Goal: Task Accomplishment & Management: Use online tool/utility

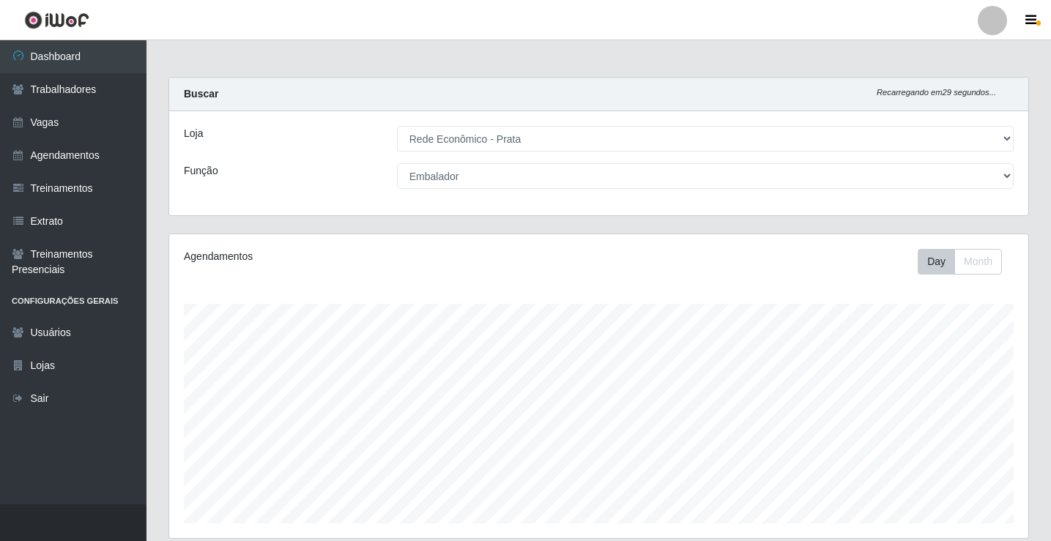
select select "192"
select select "1"
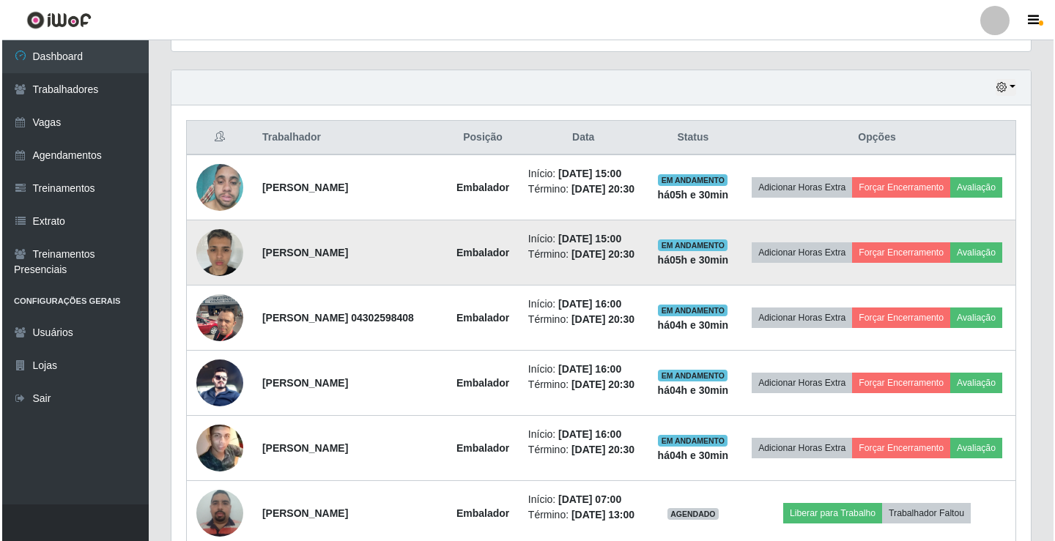
scroll to position [513, 0]
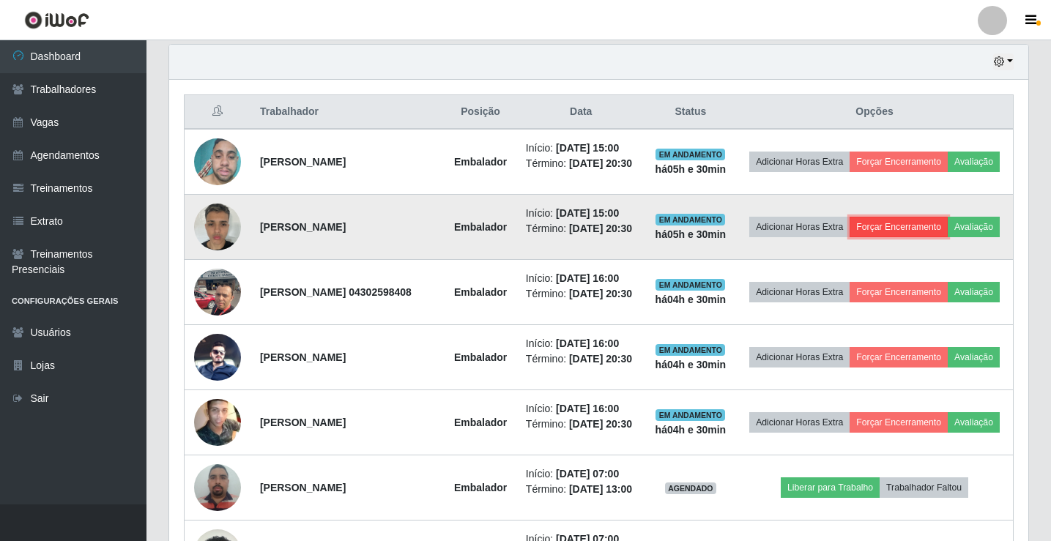
click at [937, 236] on button "Forçar Encerramento" at bounding box center [899, 227] width 98 height 21
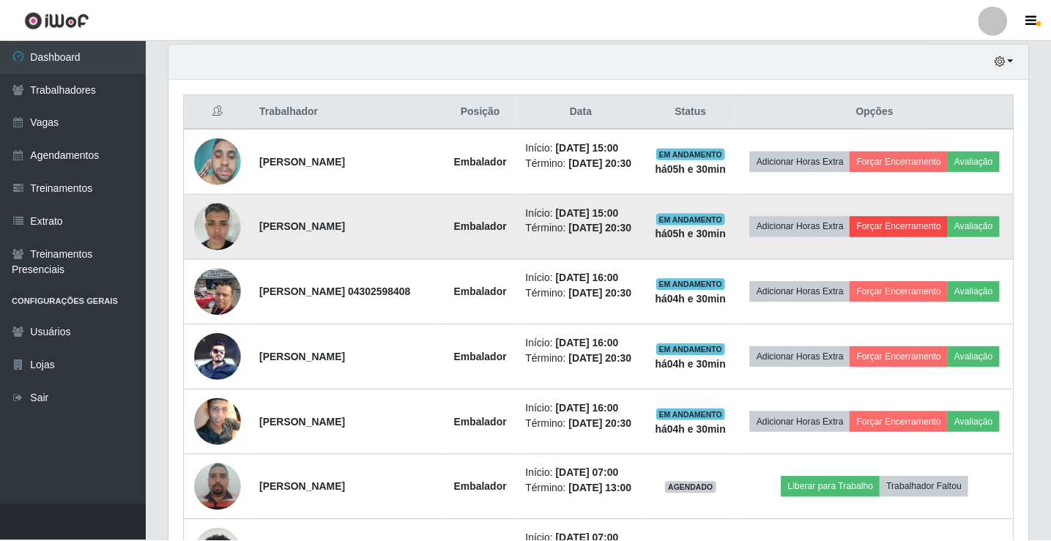
scroll to position [304, 852]
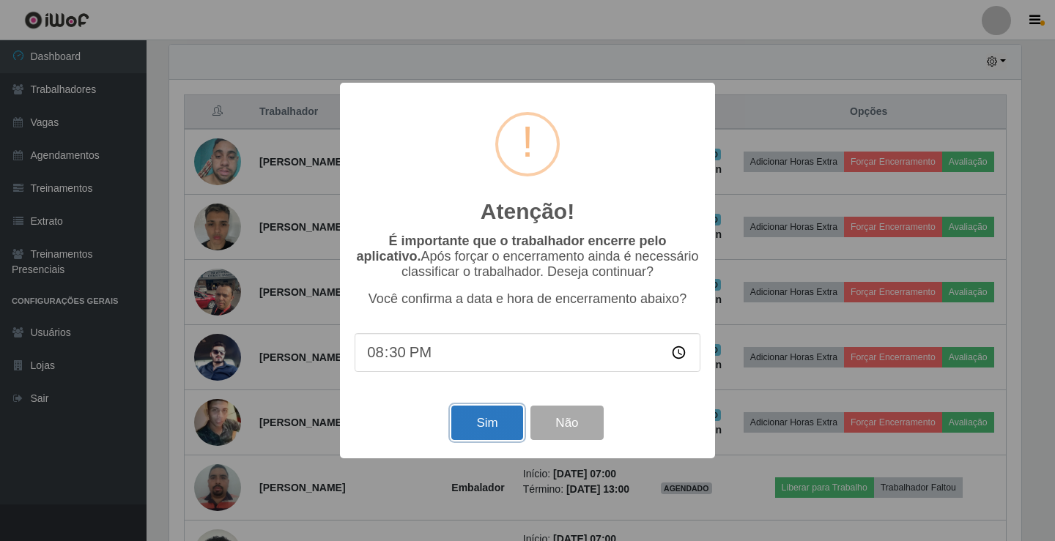
click at [488, 431] on button "Sim" at bounding box center [486, 423] width 71 height 34
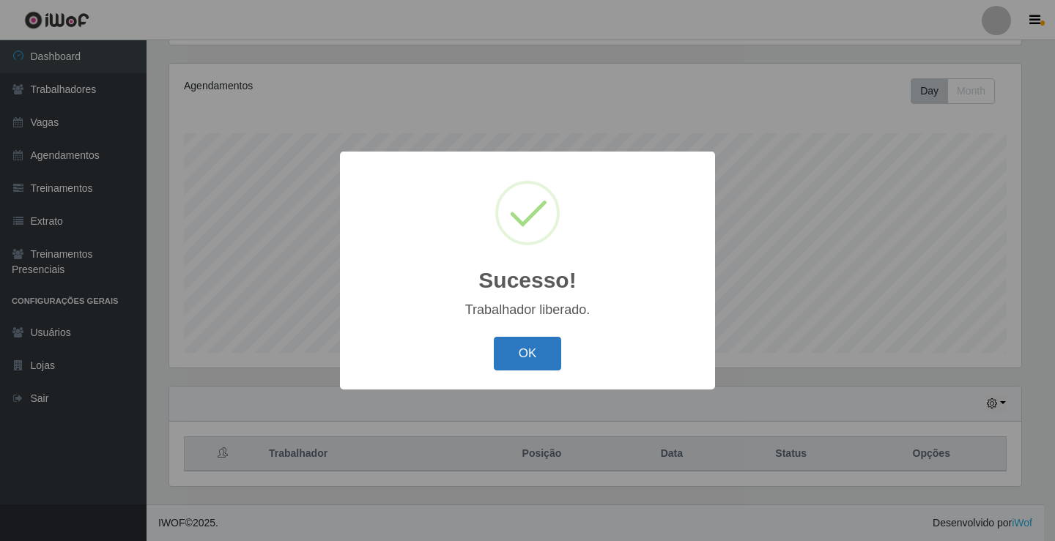
click at [538, 355] on button "OK" at bounding box center [528, 354] width 68 height 34
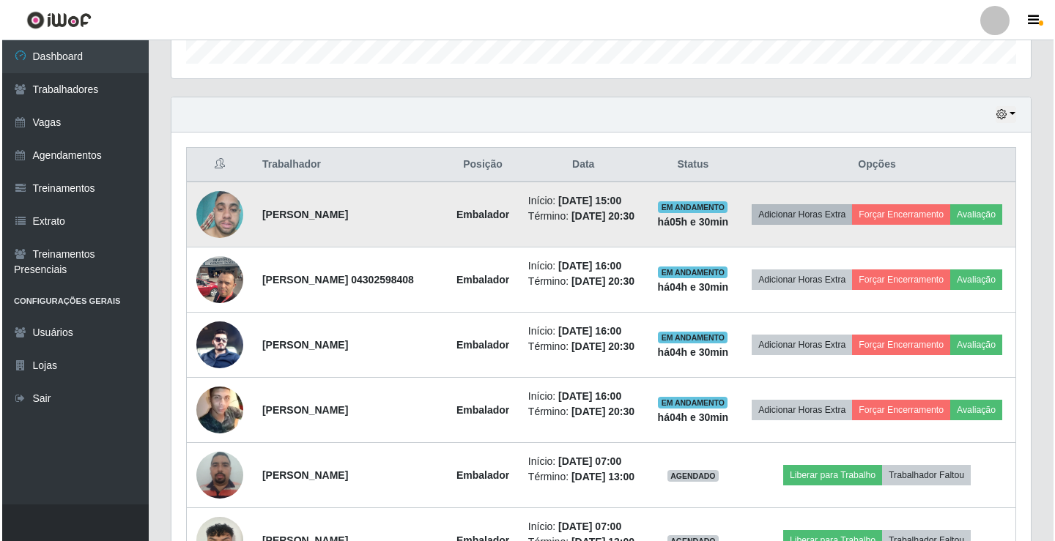
scroll to position [464, 0]
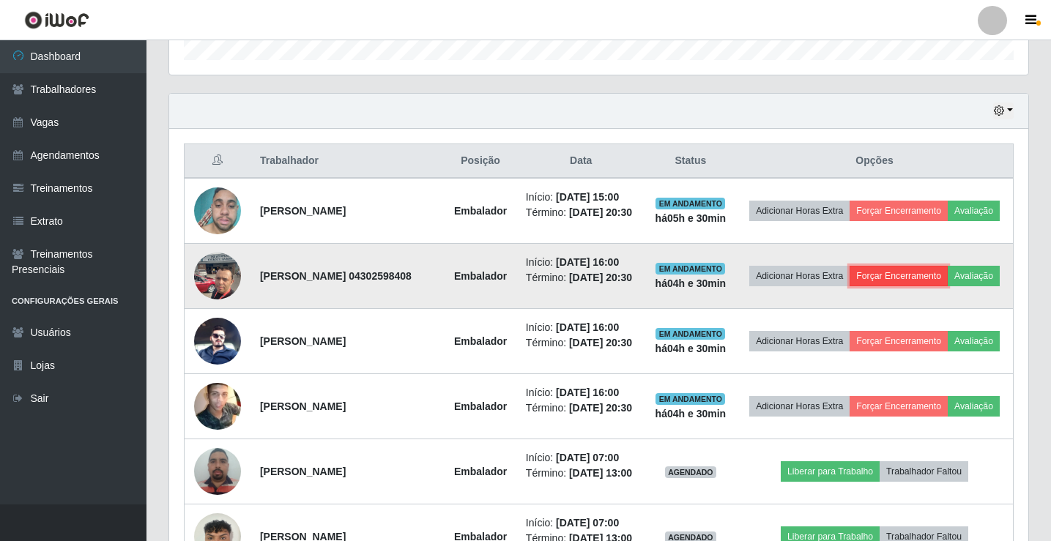
click at [927, 276] on button "Forçar Encerramento" at bounding box center [899, 276] width 98 height 21
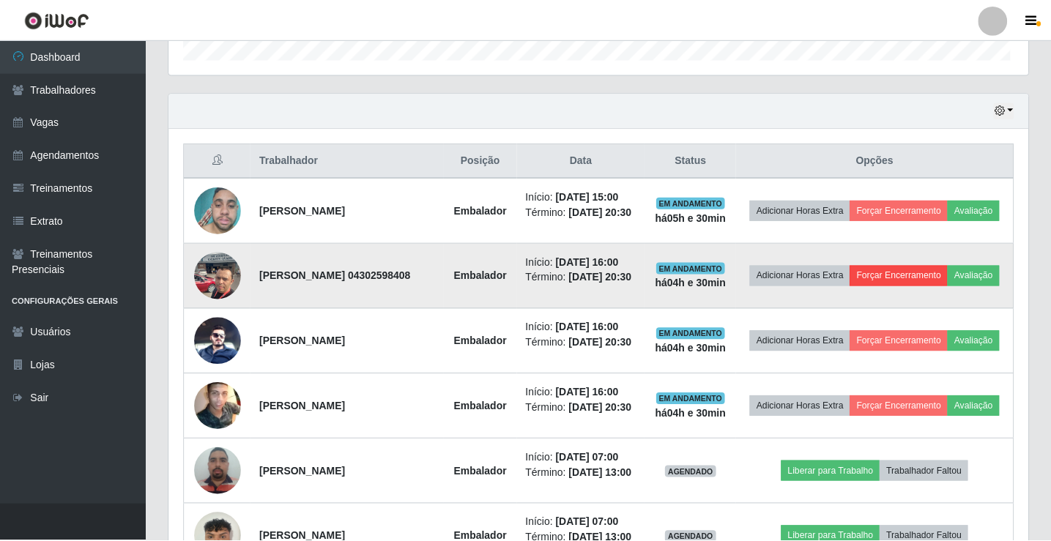
scroll to position [304, 852]
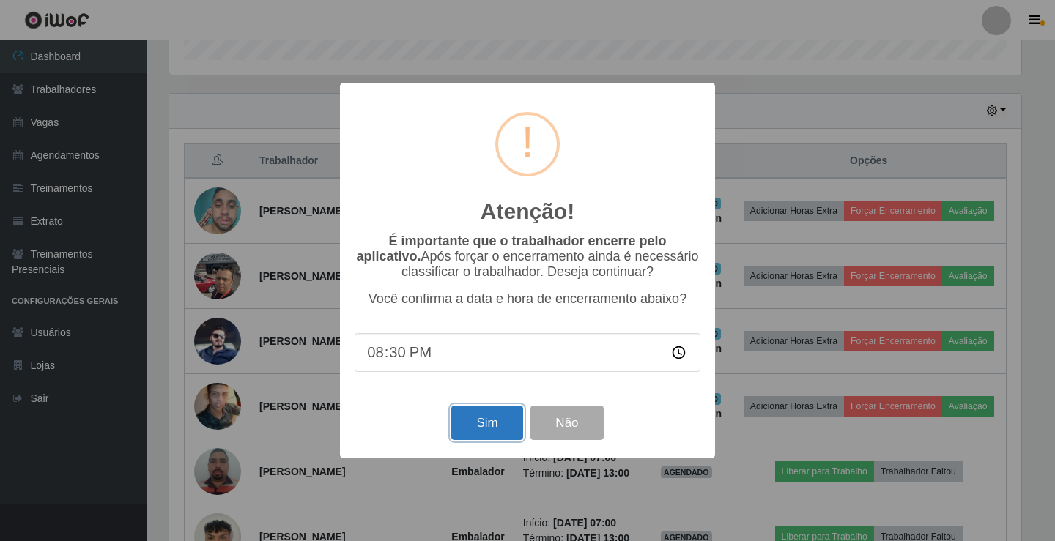
click at [484, 428] on button "Sim" at bounding box center [486, 423] width 71 height 34
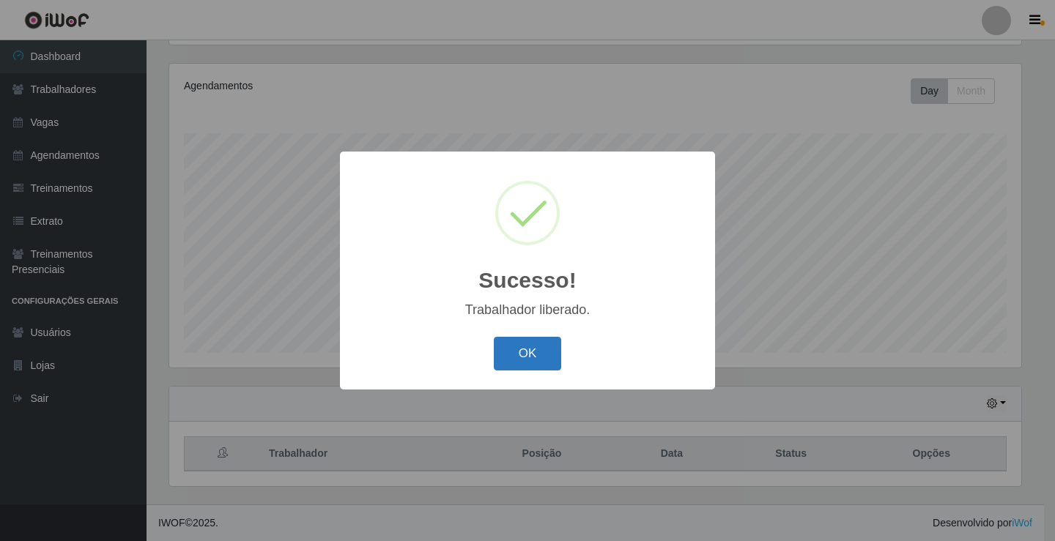
click at [540, 359] on button "OK" at bounding box center [528, 354] width 68 height 34
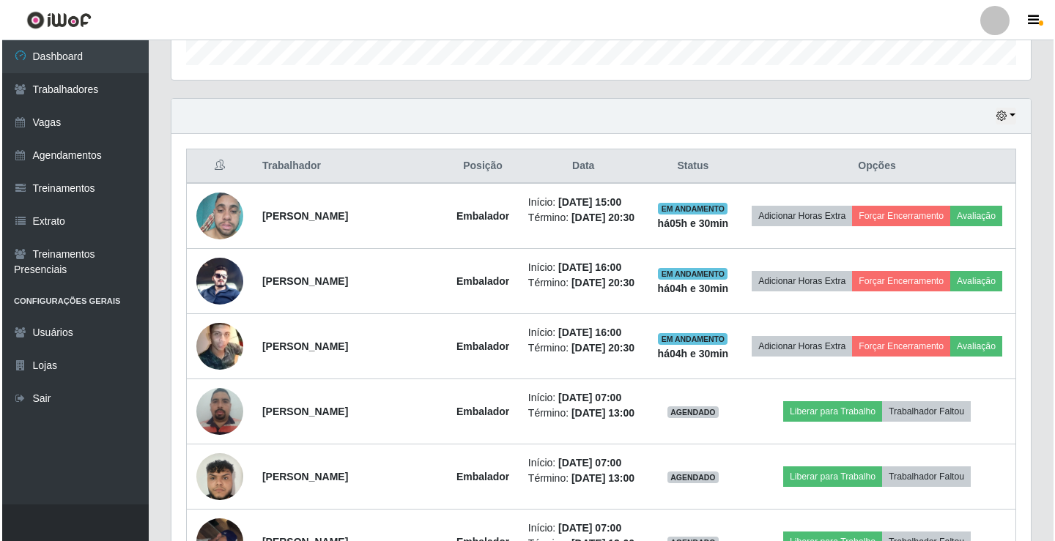
scroll to position [464, 0]
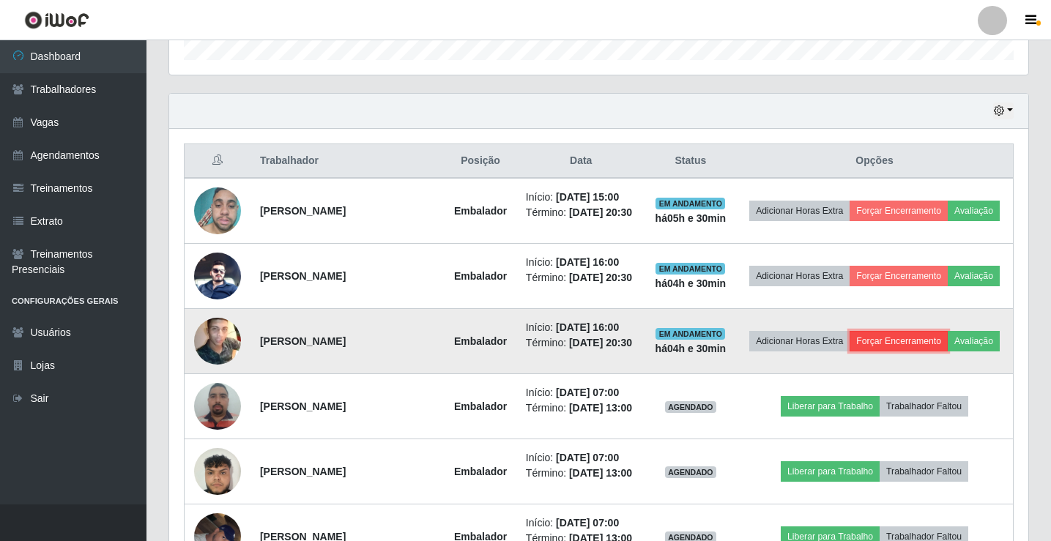
click at [937, 352] on button "Forçar Encerramento" at bounding box center [899, 341] width 98 height 21
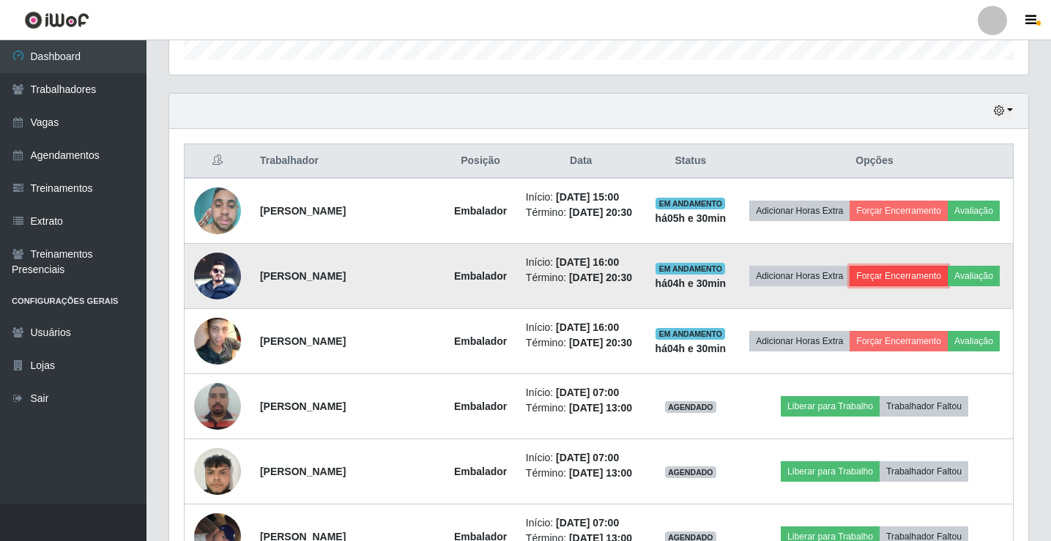
click at [929, 280] on button "Forçar Encerramento" at bounding box center [899, 276] width 98 height 21
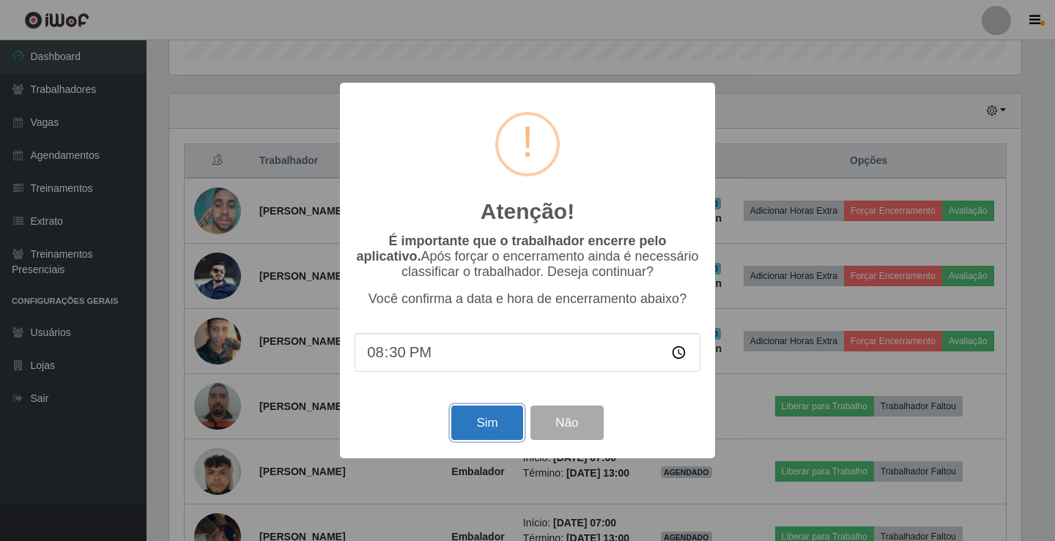
click at [497, 423] on button "Sim" at bounding box center [486, 423] width 71 height 34
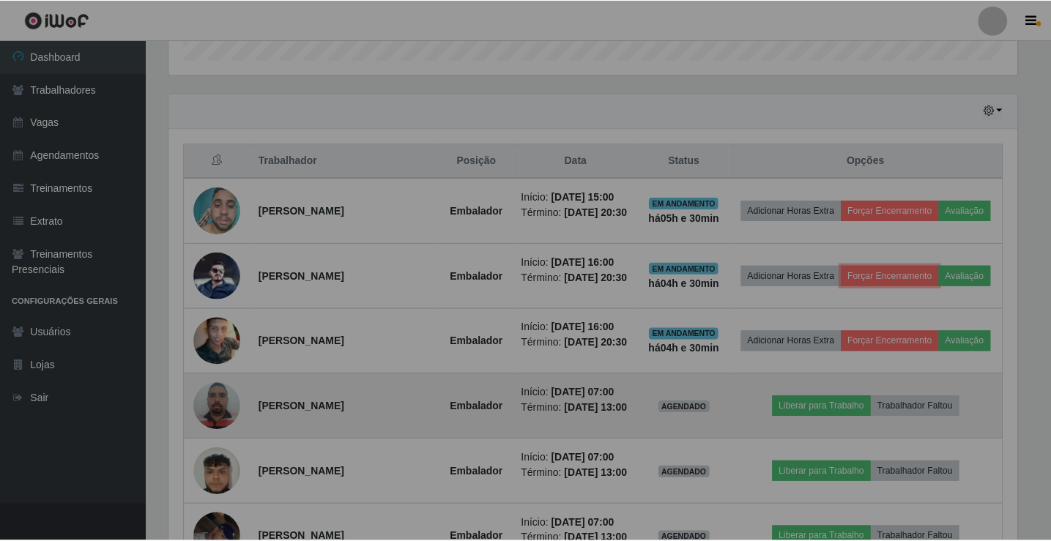
scroll to position [0, 0]
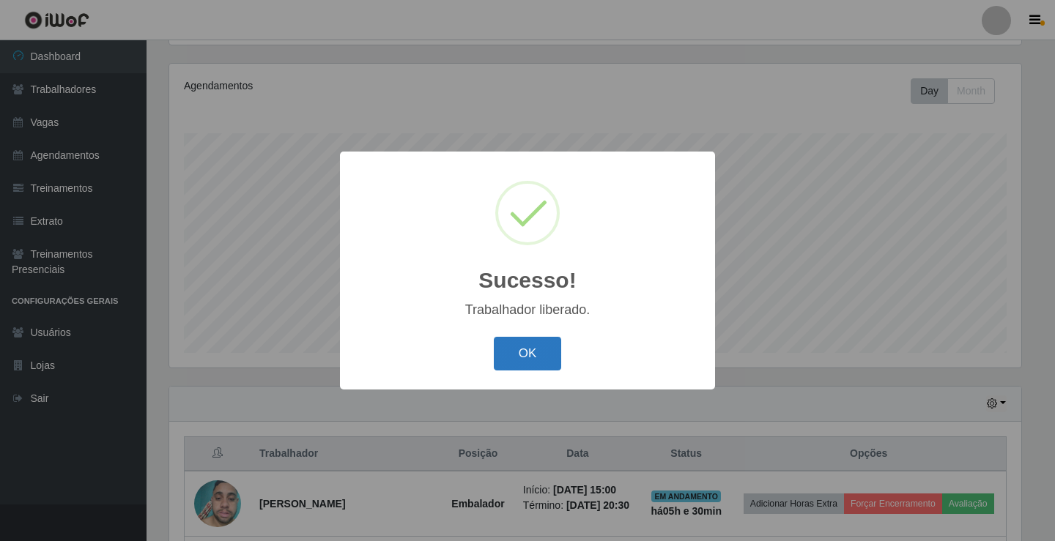
click at [535, 354] on button "OK" at bounding box center [528, 354] width 68 height 34
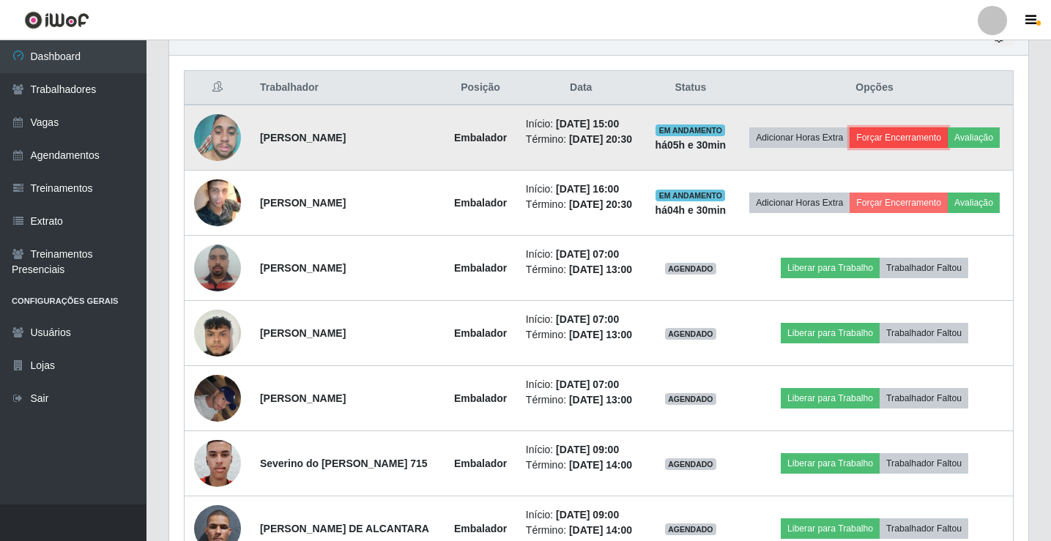
click at [939, 135] on button "Forçar Encerramento" at bounding box center [899, 137] width 98 height 21
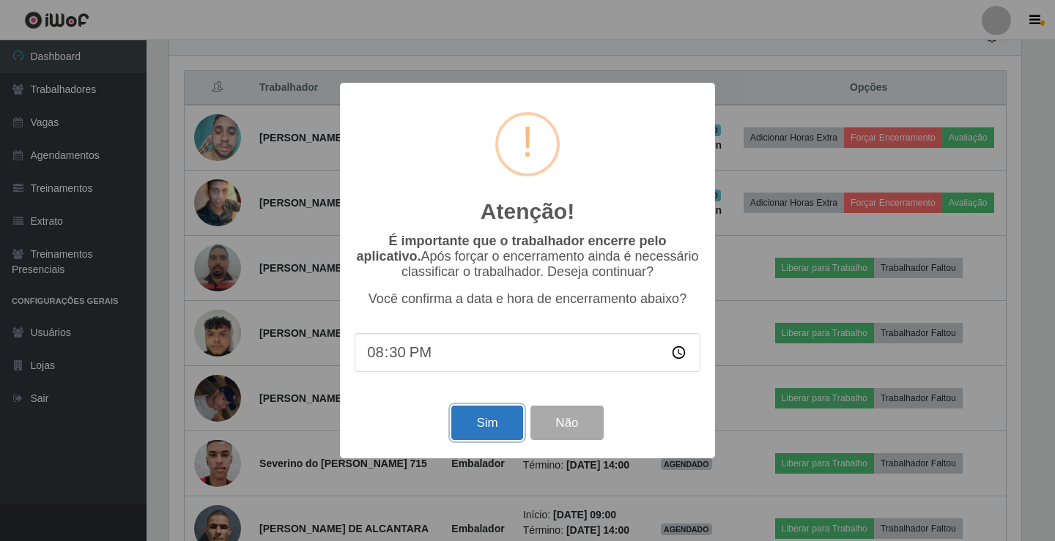
click at [486, 436] on button "Sim" at bounding box center [486, 423] width 71 height 34
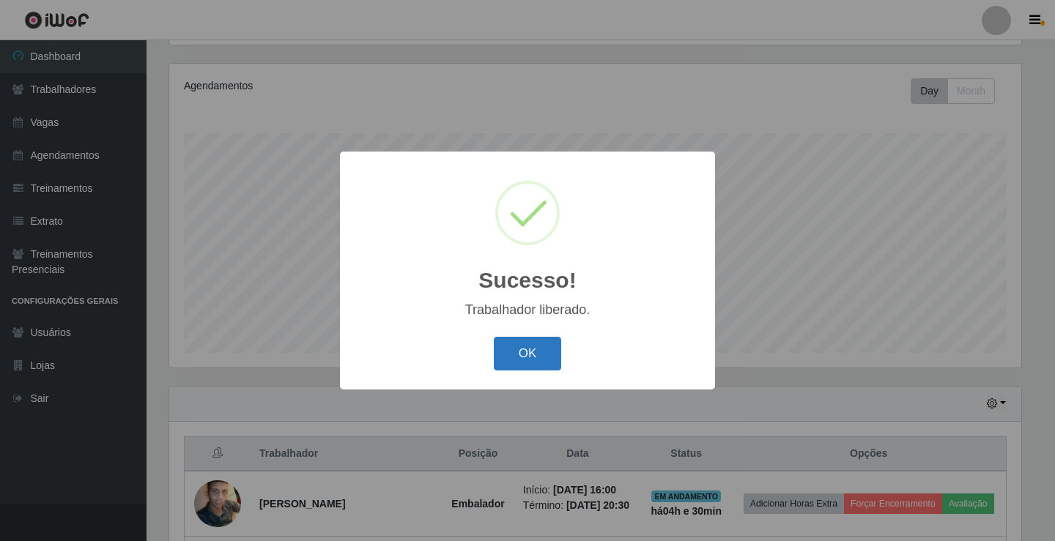
click at [531, 351] on button "OK" at bounding box center [528, 354] width 68 height 34
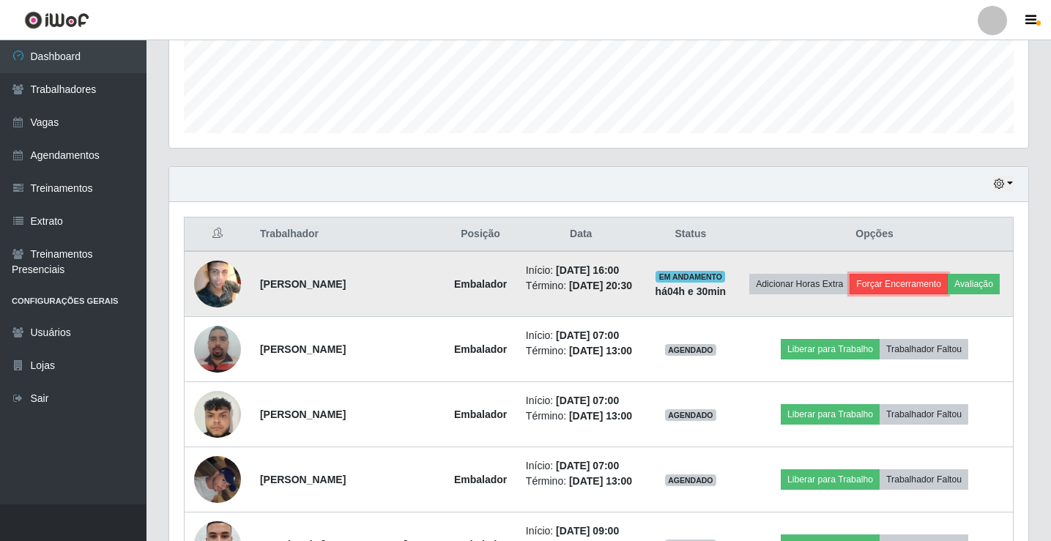
click at [932, 278] on button "Forçar Encerramento" at bounding box center [899, 284] width 98 height 21
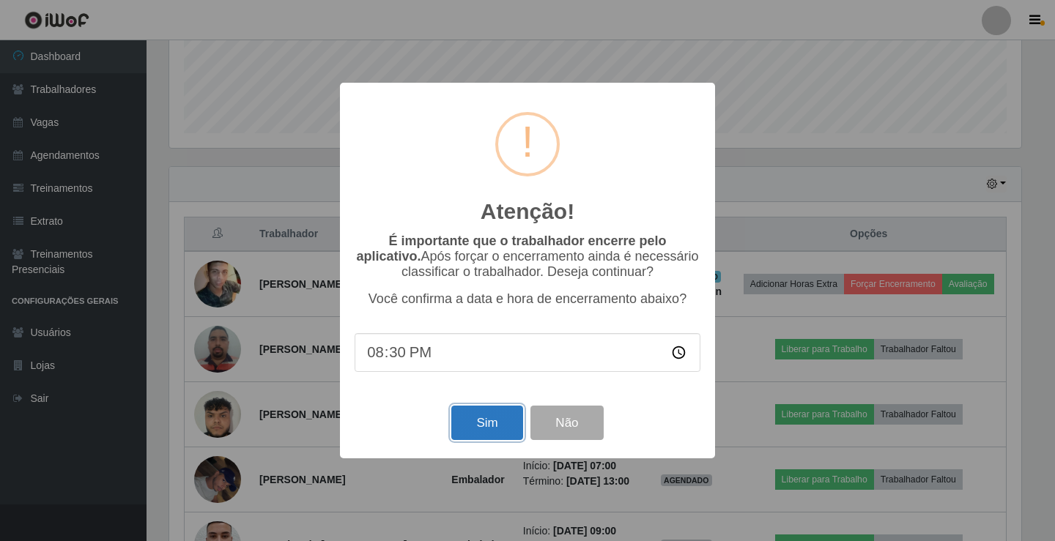
click at [484, 432] on button "Sim" at bounding box center [486, 423] width 71 height 34
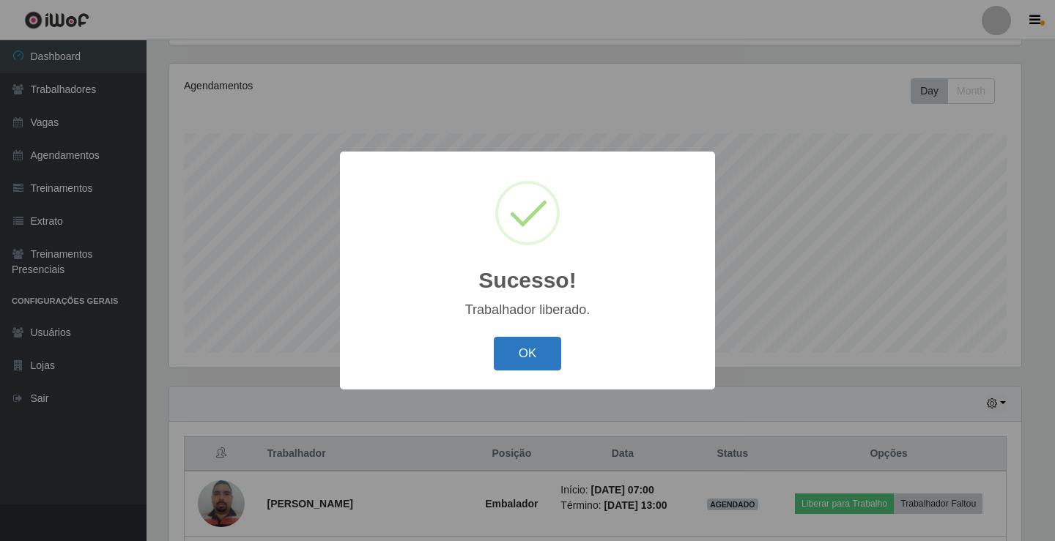
click at [531, 348] on button "OK" at bounding box center [528, 354] width 68 height 34
